Goal: Task Accomplishment & Management: Manage account settings

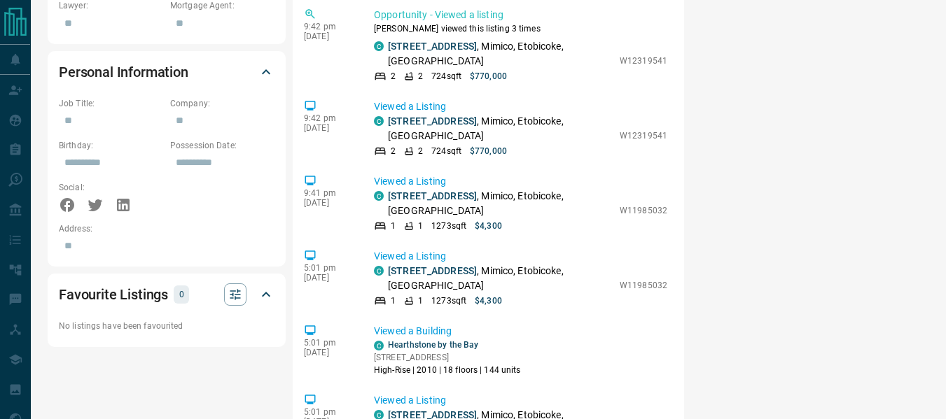
scroll to position [694, 0]
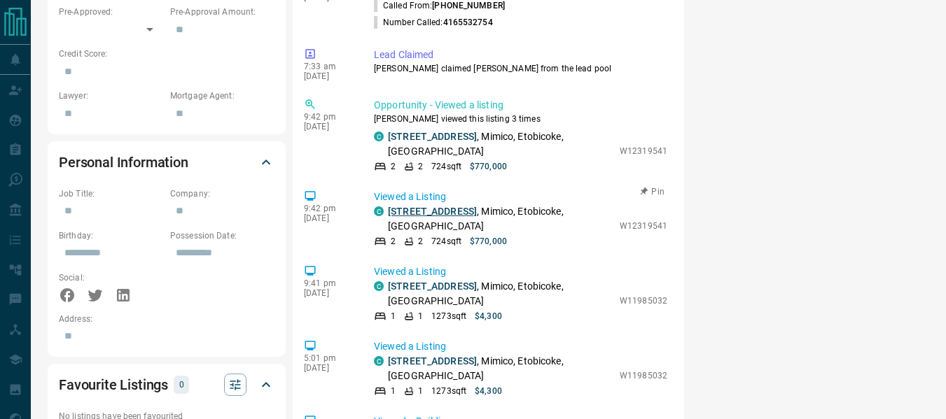
click at [466, 206] on link "[STREET_ADDRESS]" at bounding box center [432, 211] width 89 height 11
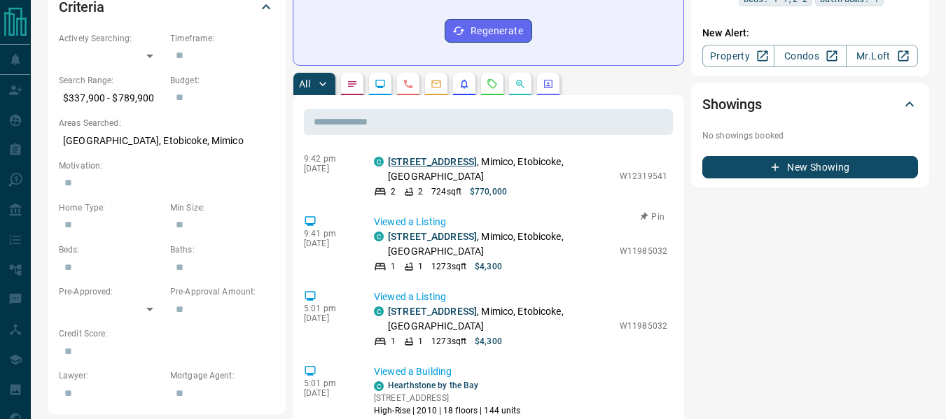
scroll to position [190, 0]
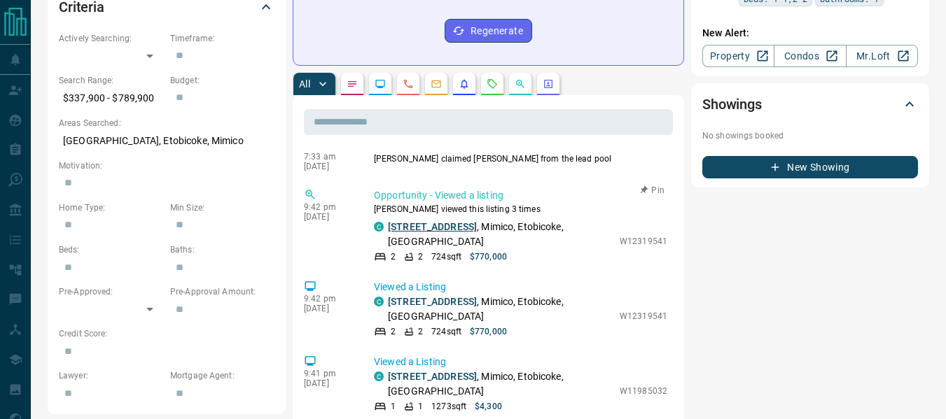
click at [477, 221] on link "[STREET_ADDRESS]" at bounding box center [432, 226] width 89 height 11
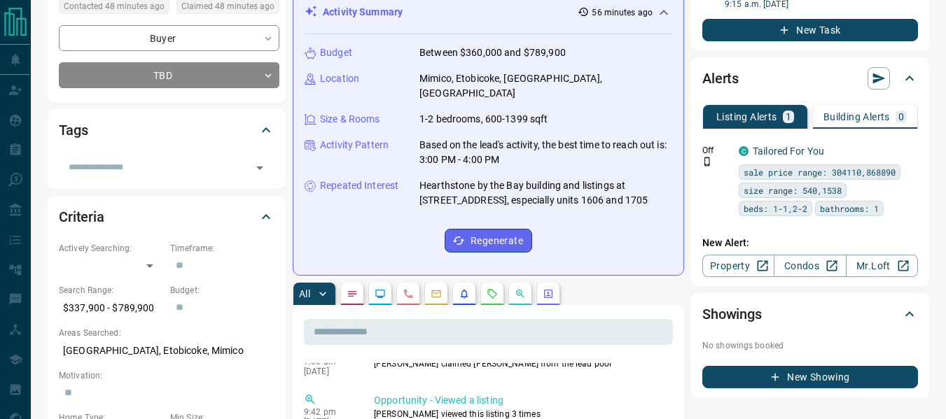
scroll to position [0, 0]
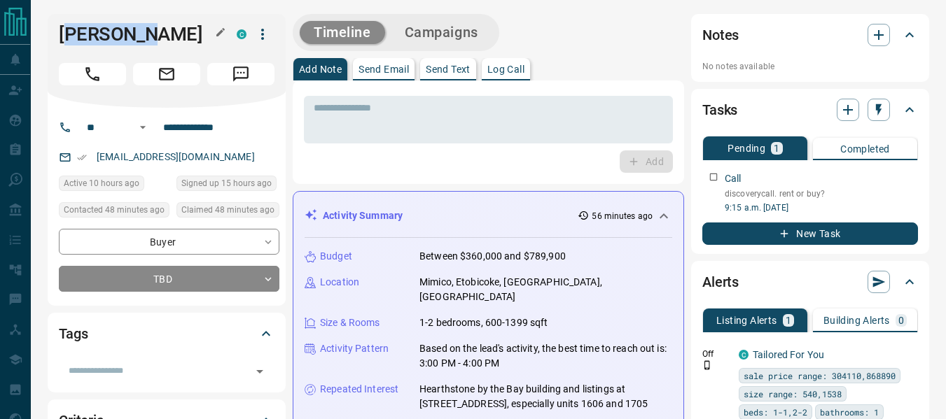
drag, startPoint x: 178, startPoint y: 39, endPoint x: 264, endPoint y: 284, distance: 260.4
click at [67, 30] on h1 "[PERSON_NAME]" at bounding box center [137, 34] width 157 height 22
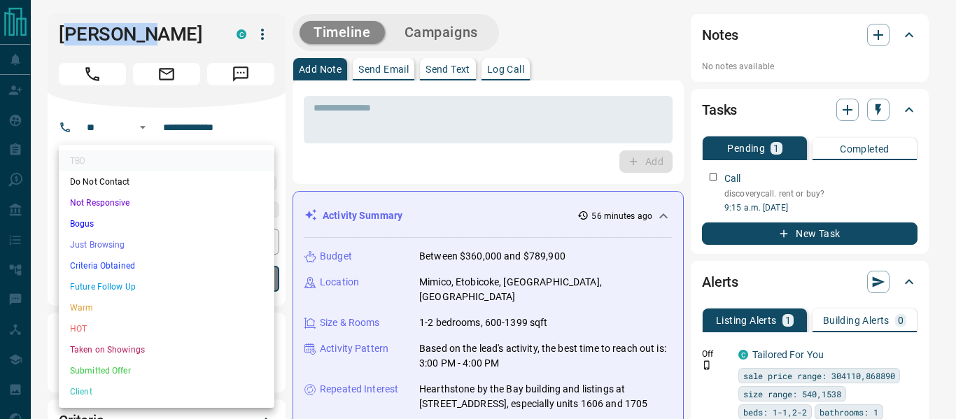
click at [90, 311] on li "Warm" at bounding box center [167, 308] width 216 height 21
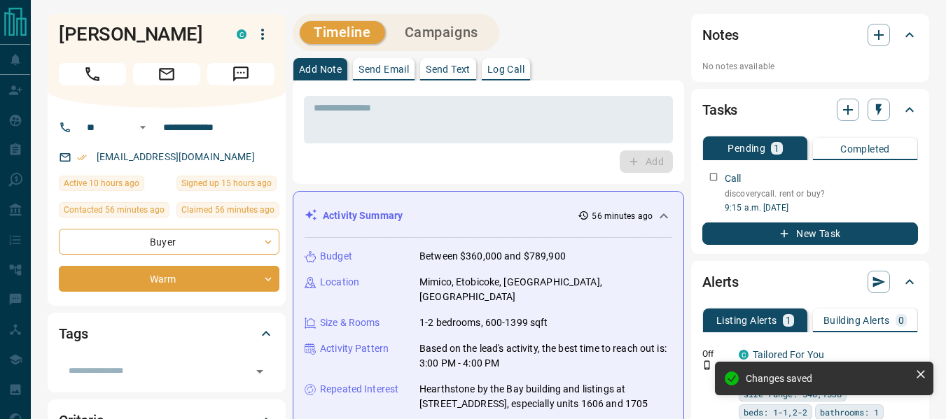
type input "*"
drag, startPoint x: 151, startPoint y: 35, endPoint x: 39, endPoint y: 36, distance: 112.0
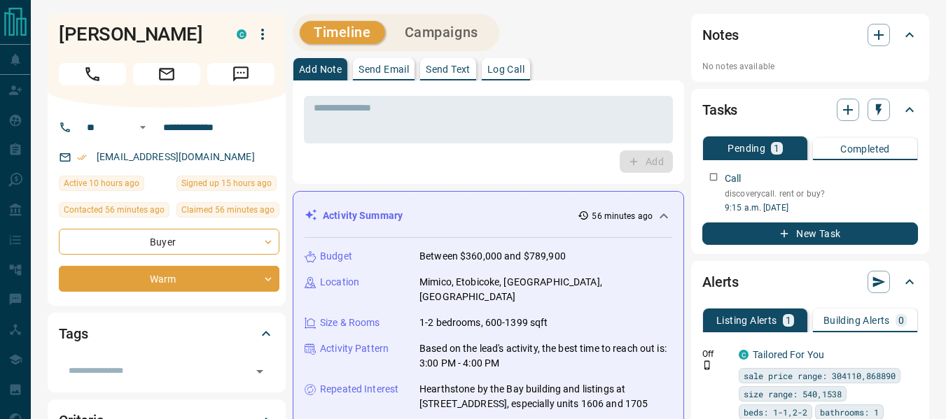
click at [316, 162] on div "Add" at bounding box center [488, 162] width 369 height 22
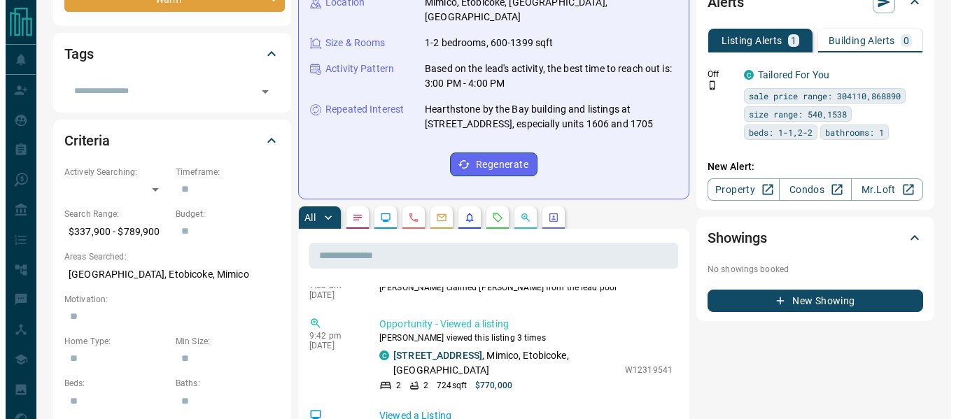
scroll to position [0, 0]
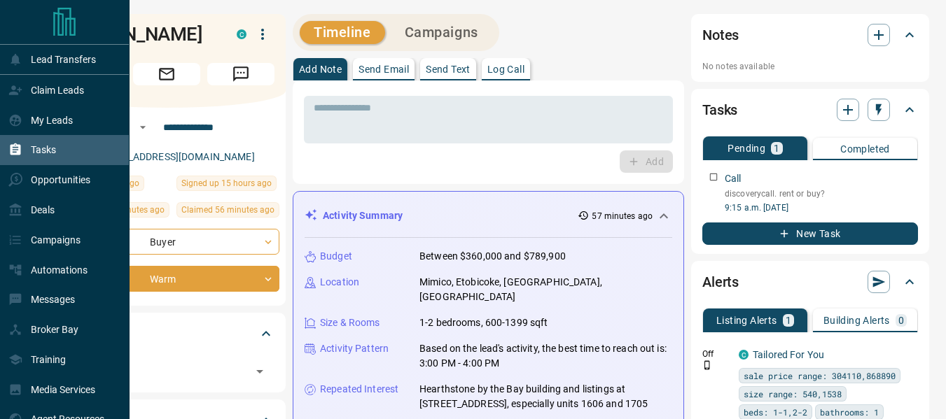
click at [34, 148] on p "Tasks" at bounding box center [43, 149] width 25 height 11
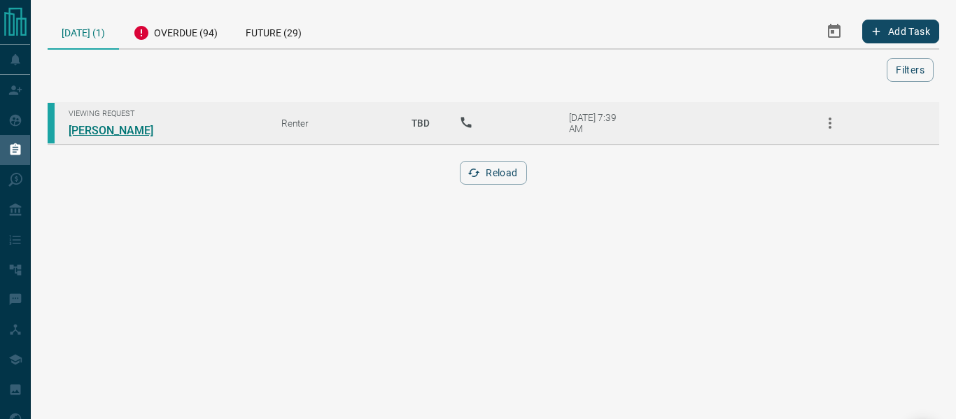
click at [110, 130] on link "[PERSON_NAME]" at bounding box center [121, 130] width 105 height 13
